Goal: Task Accomplishment & Management: Use online tool/utility

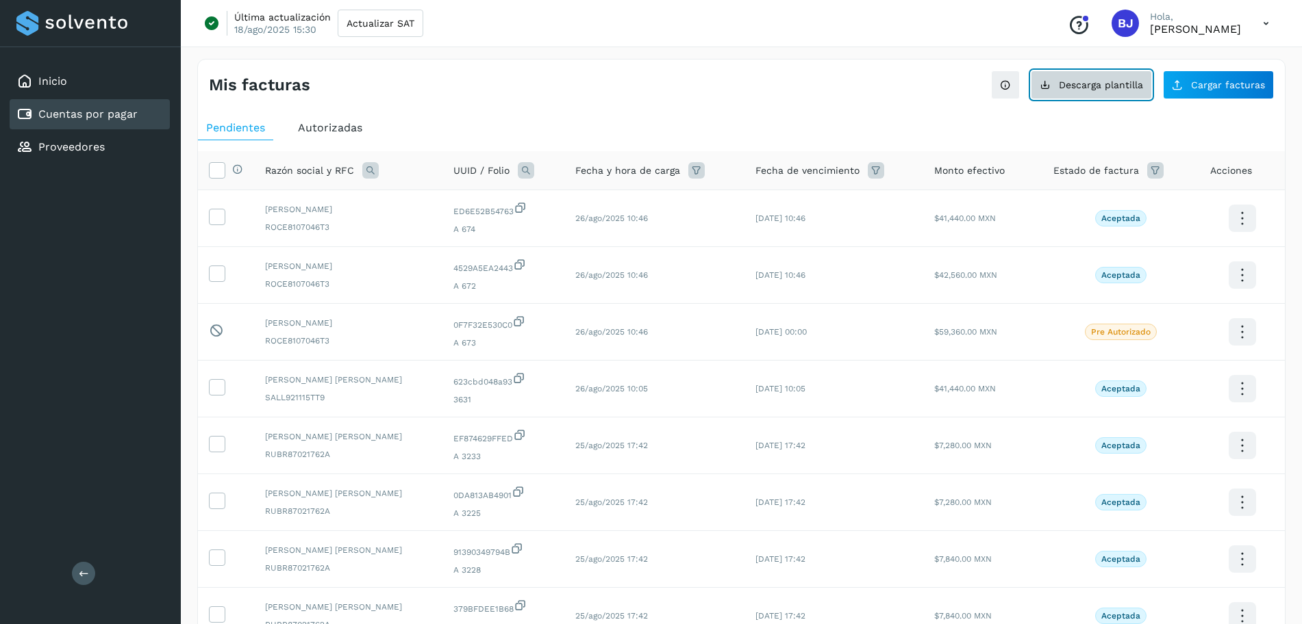
click at [1074, 80] on span "Descarga plantilla" at bounding box center [1101, 85] width 84 height 10
click at [1192, 78] on button "Cargar facturas" at bounding box center [1218, 85] width 111 height 29
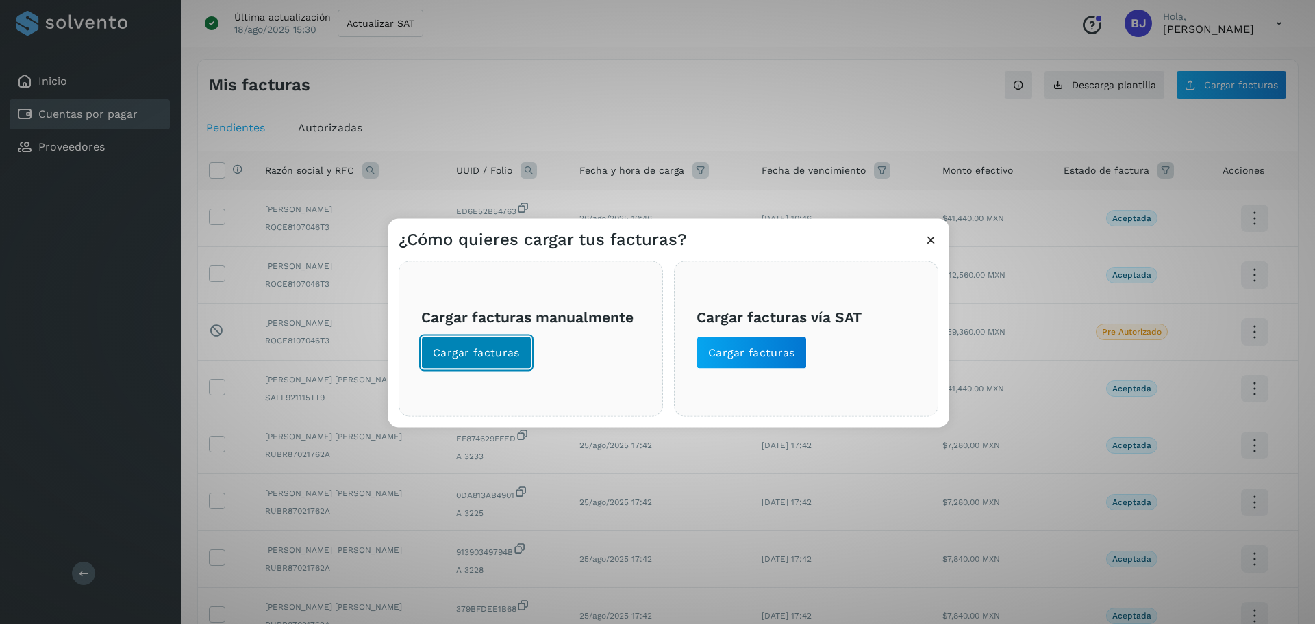
click at [494, 357] on span "Cargar facturas" at bounding box center [476, 353] width 87 height 15
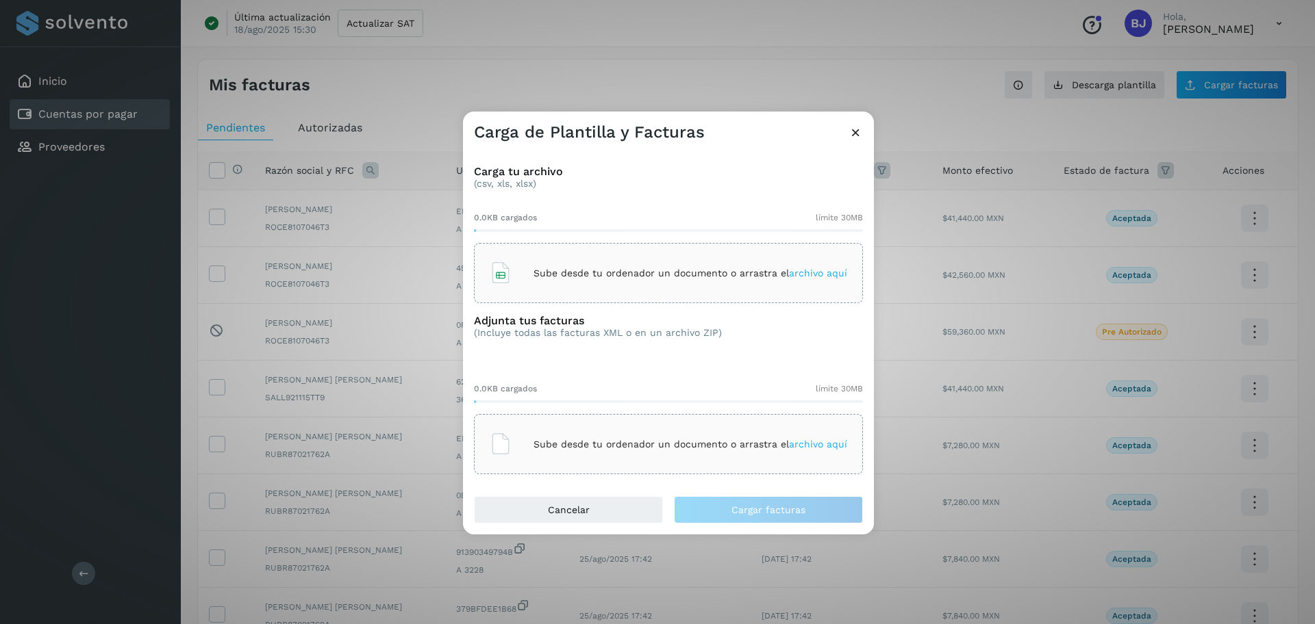
click at [542, 262] on div "Sube desde tu ordenador un documento o arrastra el archivo aquí" at bounding box center [668, 273] width 357 height 37
click at [578, 427] on div "Sube desde tu ordenador un documento o arrastra el archivo aquí" at bounding box center [668, 444] width 357 height 37
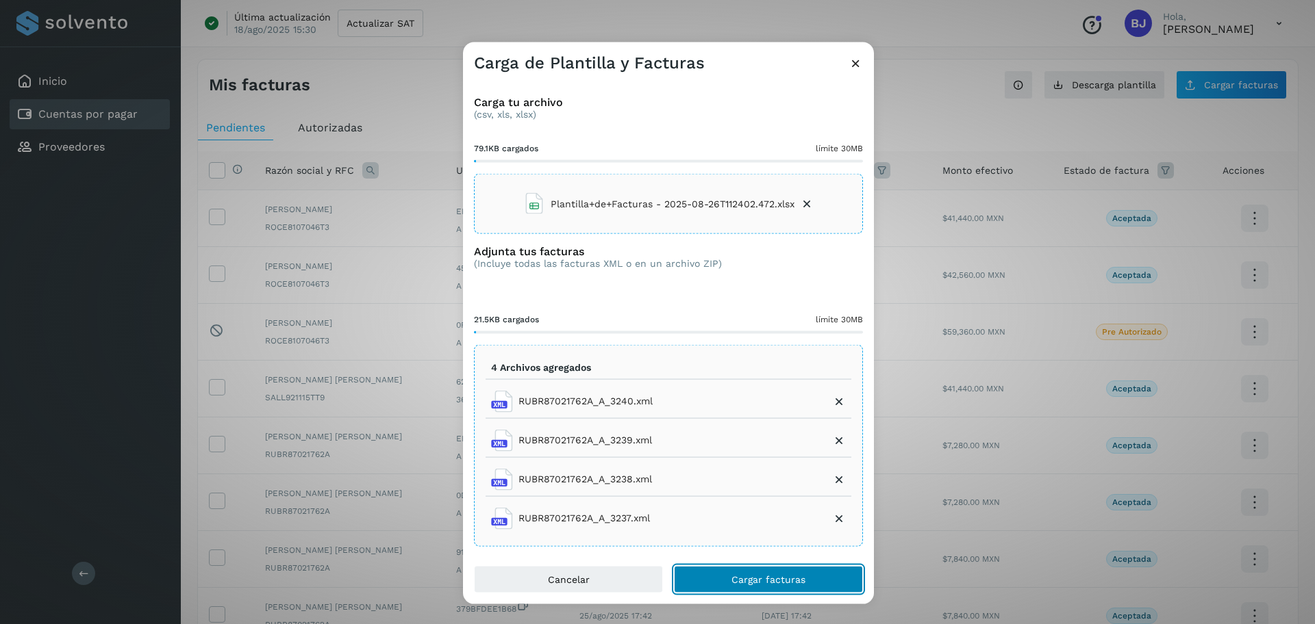
click at [775, 580] on span "Cargar facturas" at bounding box center [768, 579] width 74 height 10
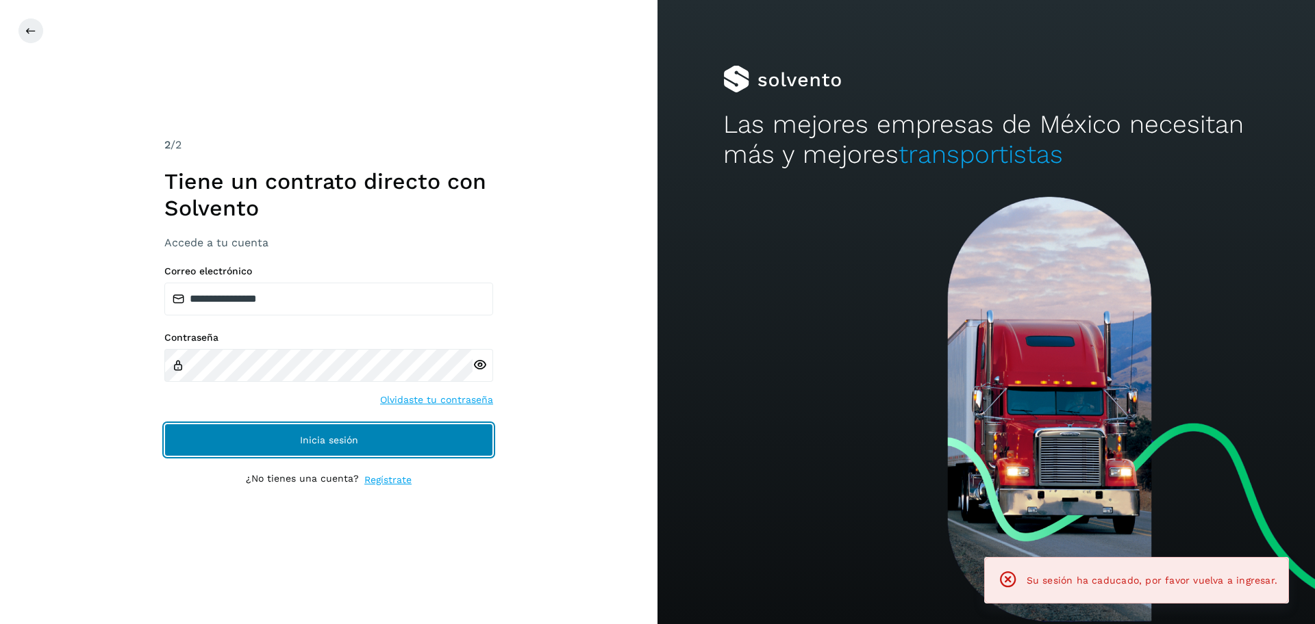
click at [362, 431] on button "Inicia sesión" at bounding box center [328, 440] width 329 height 33
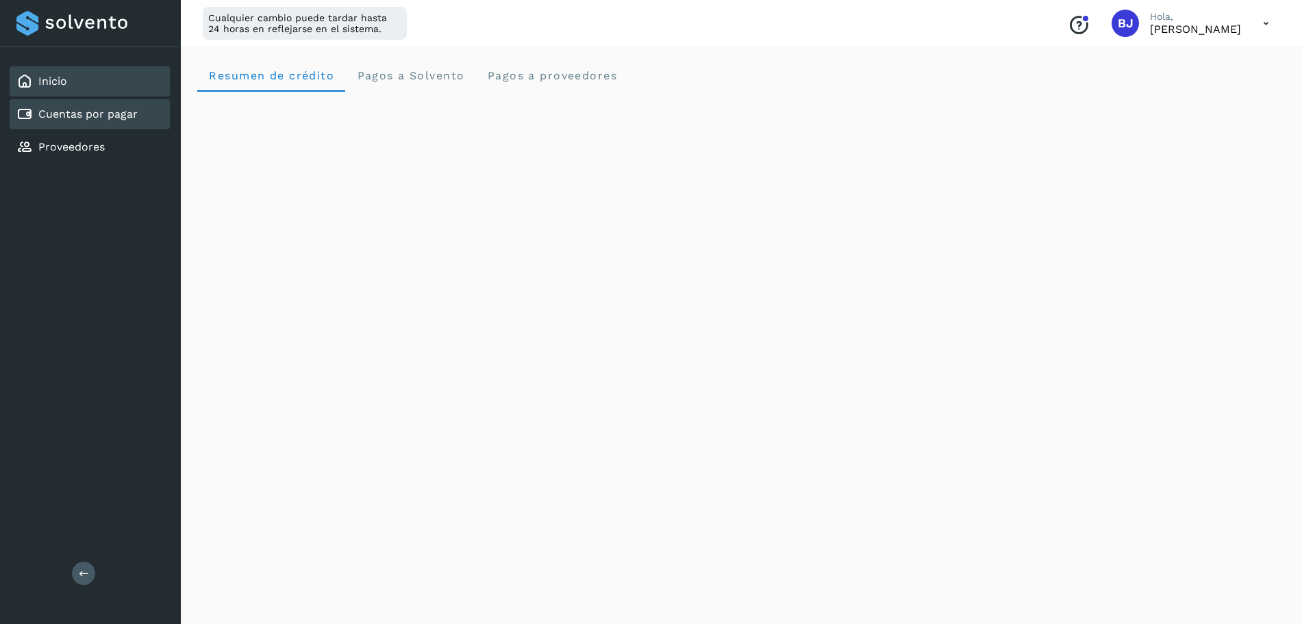
click at [132, 101] on div "Cuentas por pagar" at bounding box center [90, 114] width 160 height 30
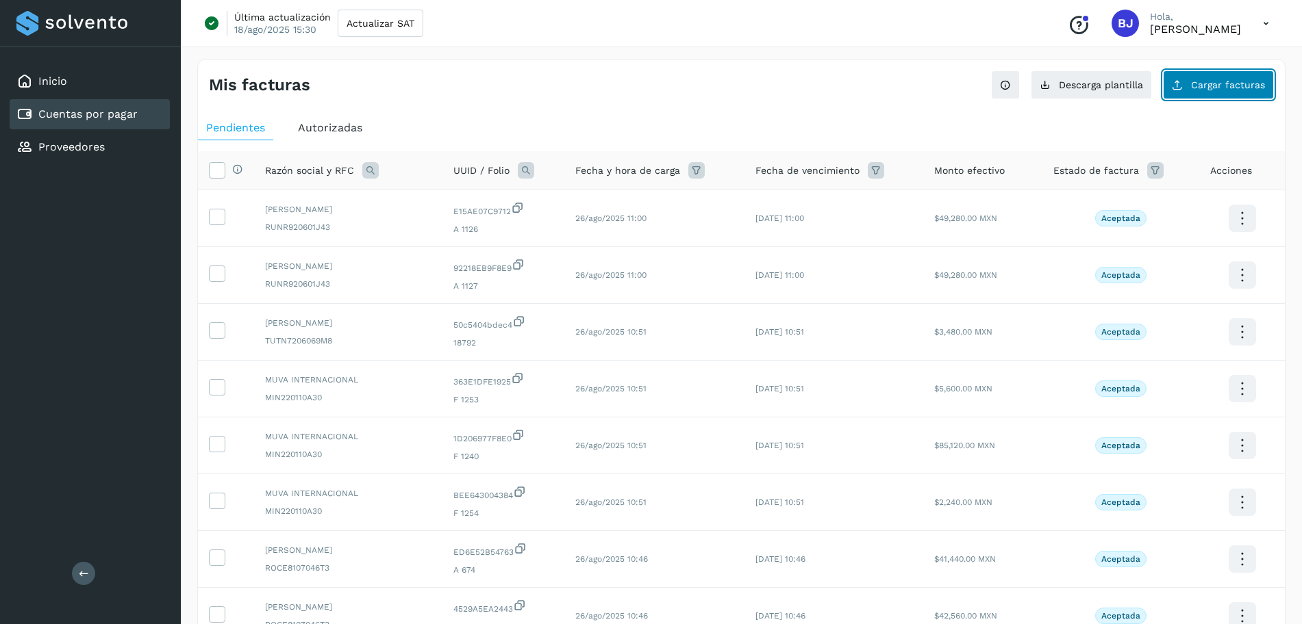
click at [1233, 92] on button "Cargar facturas" at bounding box center [1218, 85] width 111 height 29
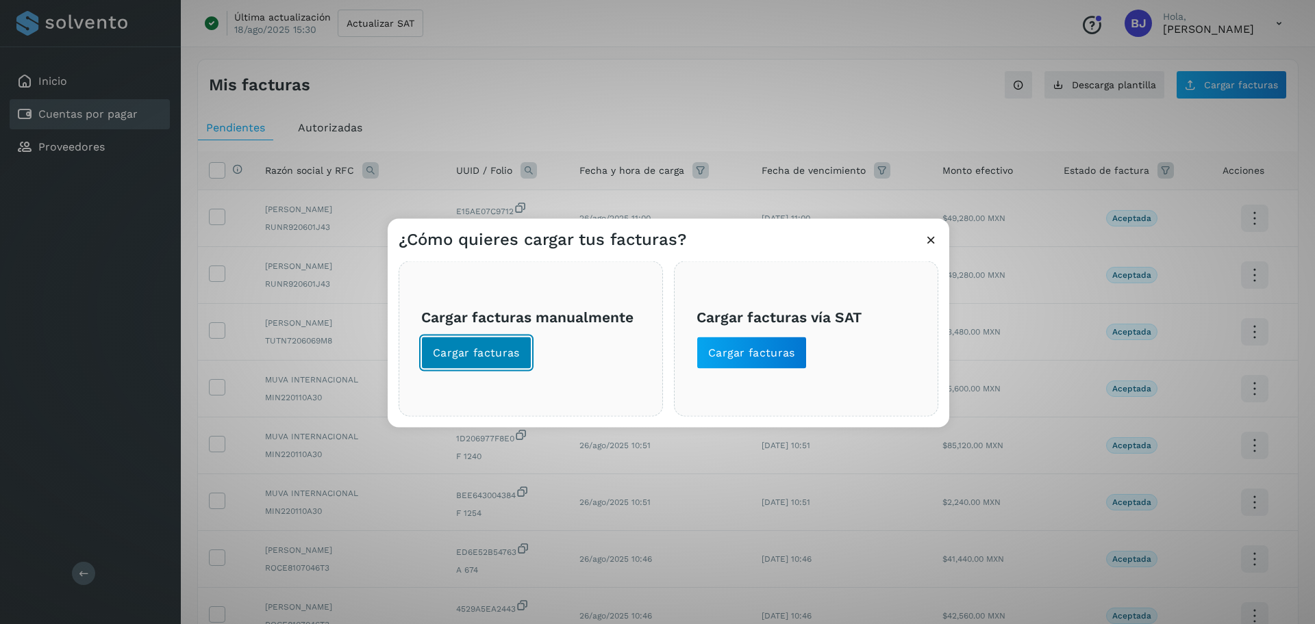
click at [481, 348] on span "Cargar facturas" at bounding box center [476, 353] width 87 height 15
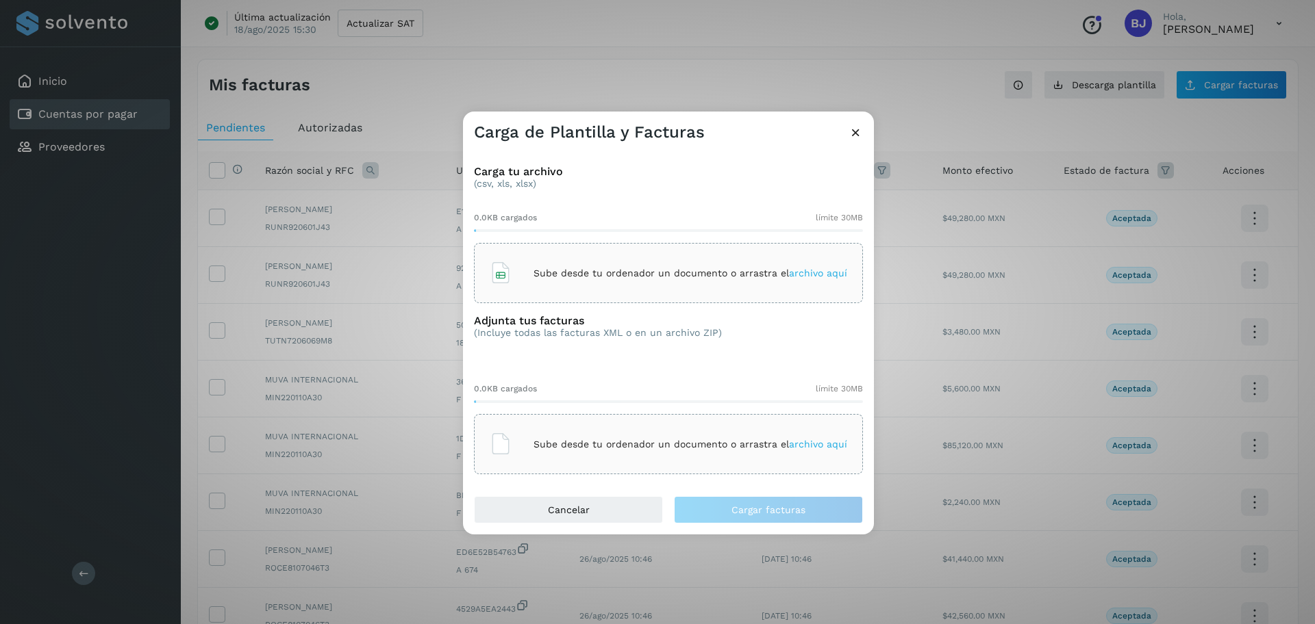
click at [547, 271] on p "Sube desde tu ordenador un documento o arrastra el archivo aquí" at bounding box center [690, 274] width 314 height 12
click at [511, 421] on div "Sube desde tu ordenador un documento o arrastra el archivo aquí" at bounding box center [668, 444] width 389 height 60
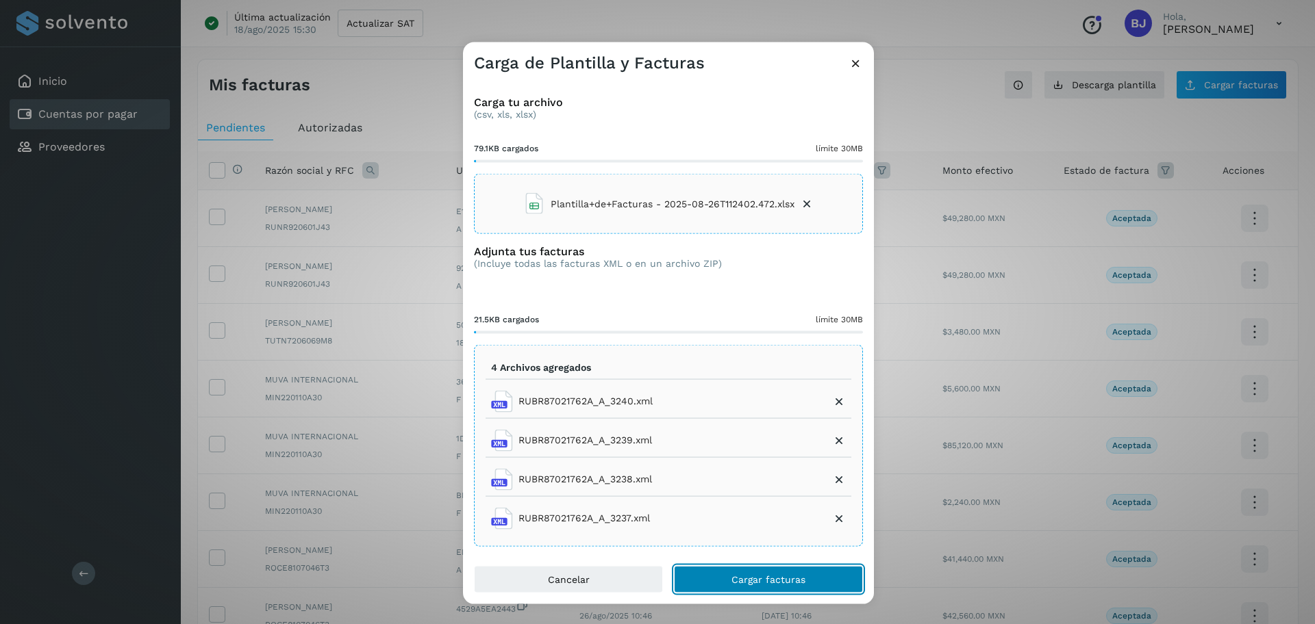
click at [772, 588] on button "Cargar facturas" at bounding box center [768, 579] width 189 height 27
